Goal: Check status: Check status

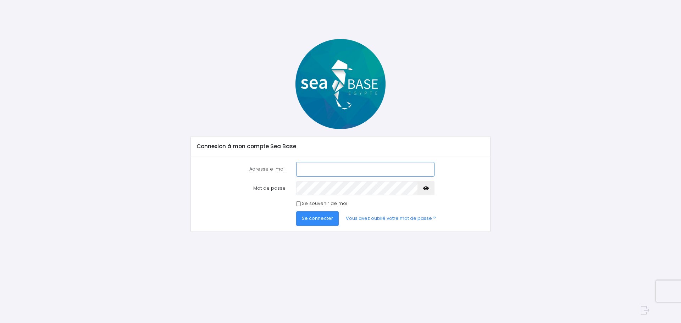
type input "steph_jolly@yahoo.fr"
click at [317, 220] on span "Se connecter" at bounding box center [317, 218] width 31 height 7
